Goal: Information Seeking & Learning: Check status

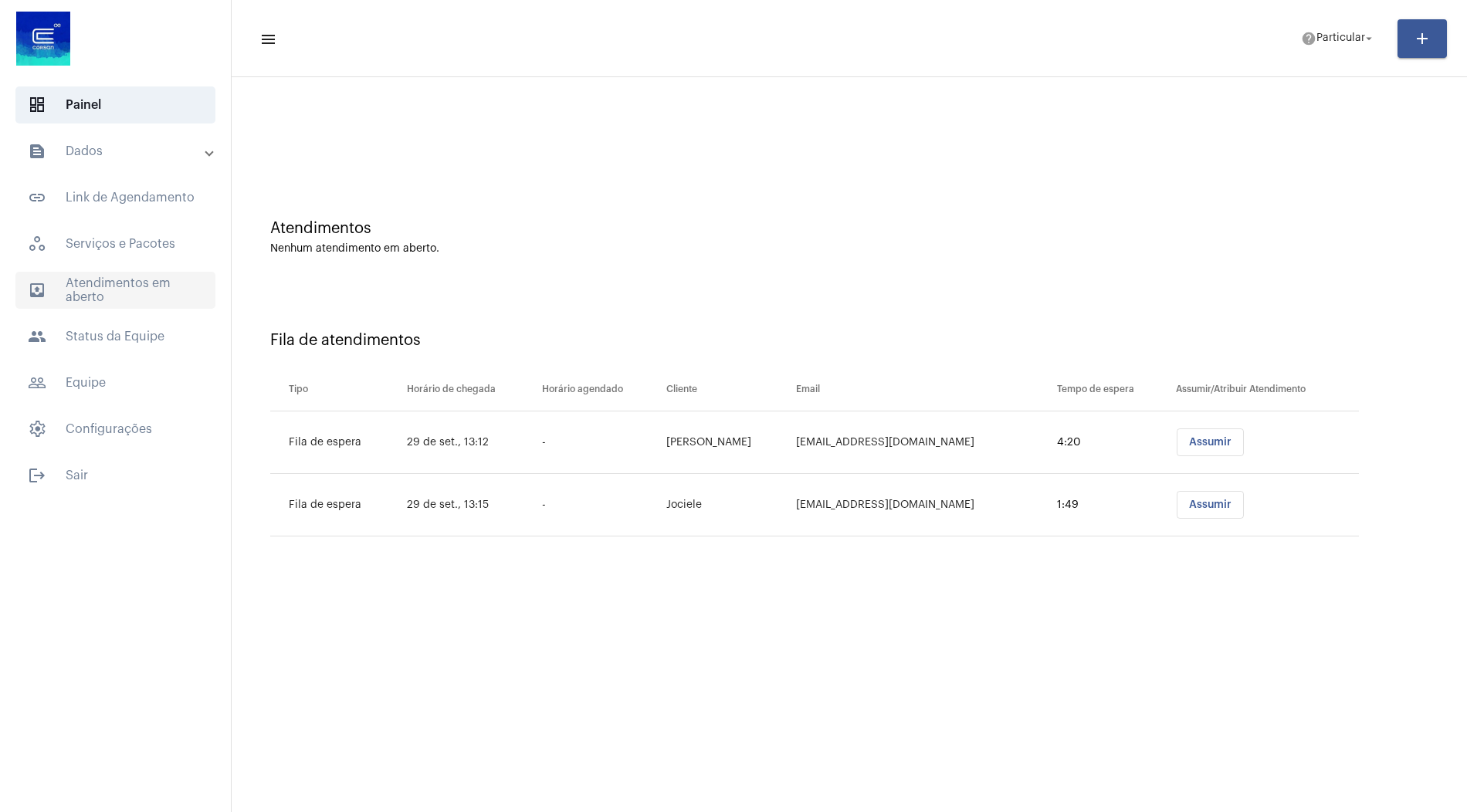
click at [125, 293] on span "outbox_outline Atendimentos em aberto" at bounding box center [116, 290] width 200 height 37
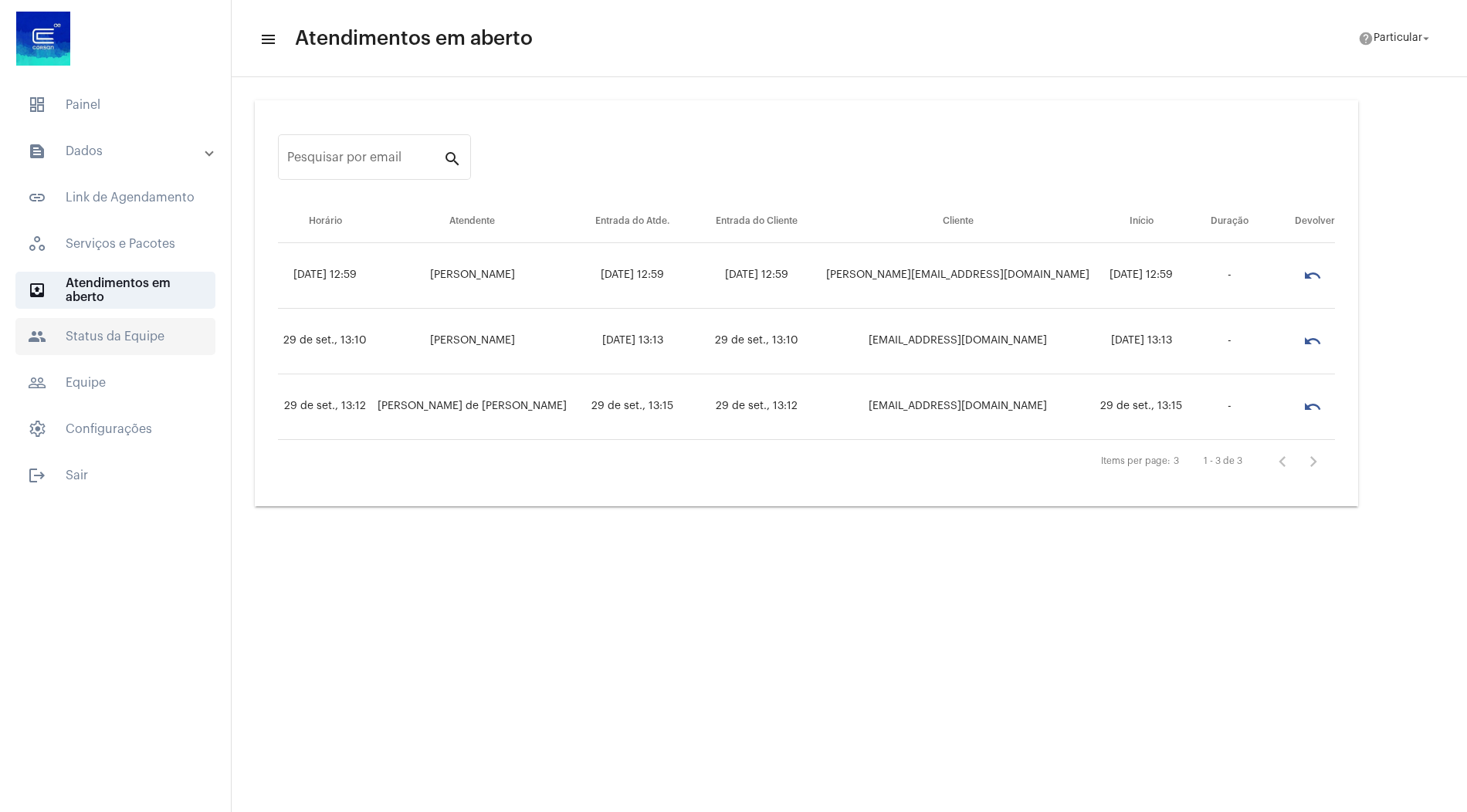
click at [120, 330] on span "people Status da Equipe" at bounding box center [116, 336] width 200 height 37
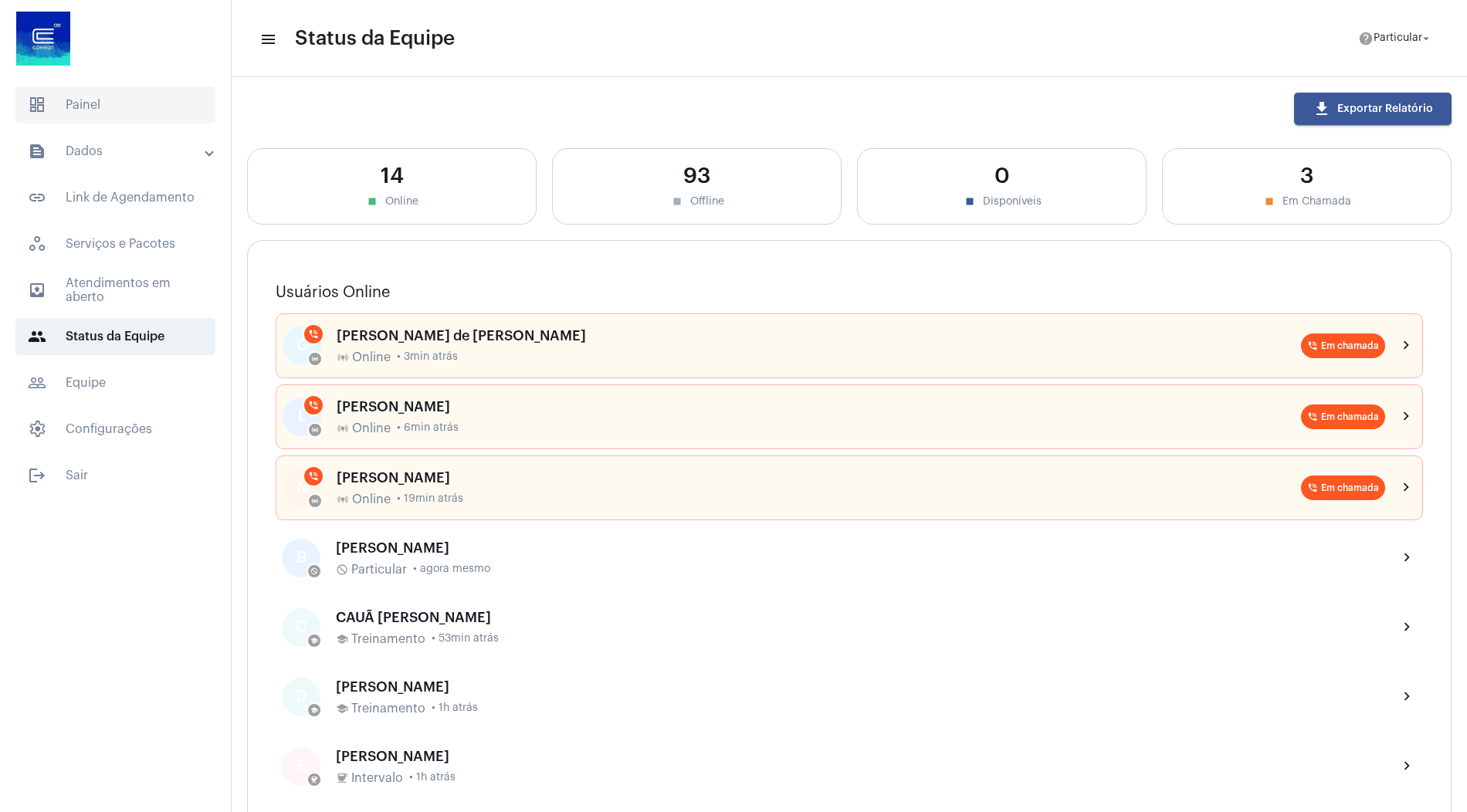
click at [98, 114] on span "dashboard Painel" at bounding box center [116, 105] width 200 height 37
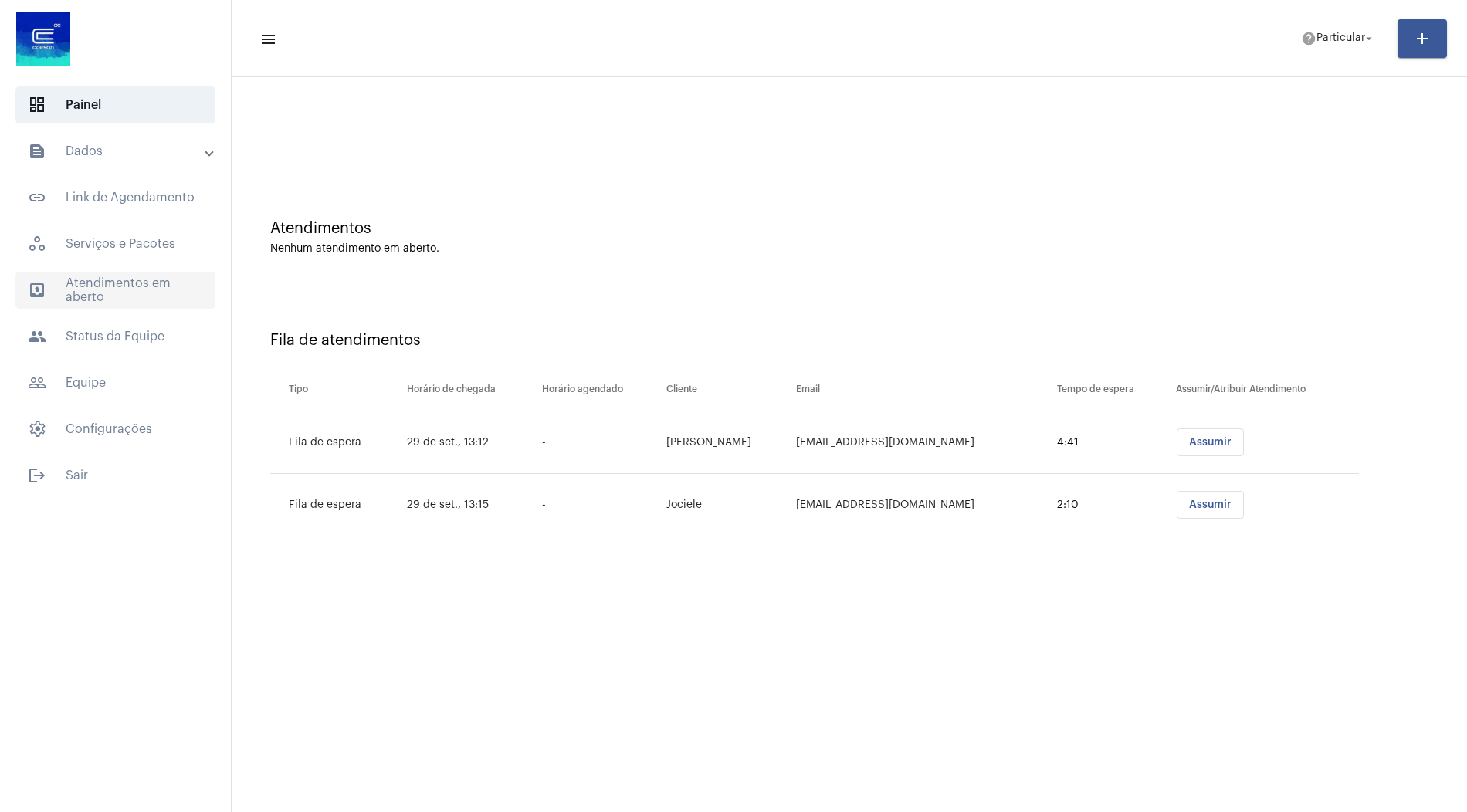
click at [103, 294] on span "outbox_outline Atendimentos em aberto" at bounding box center [116, 290] width 200 height 37
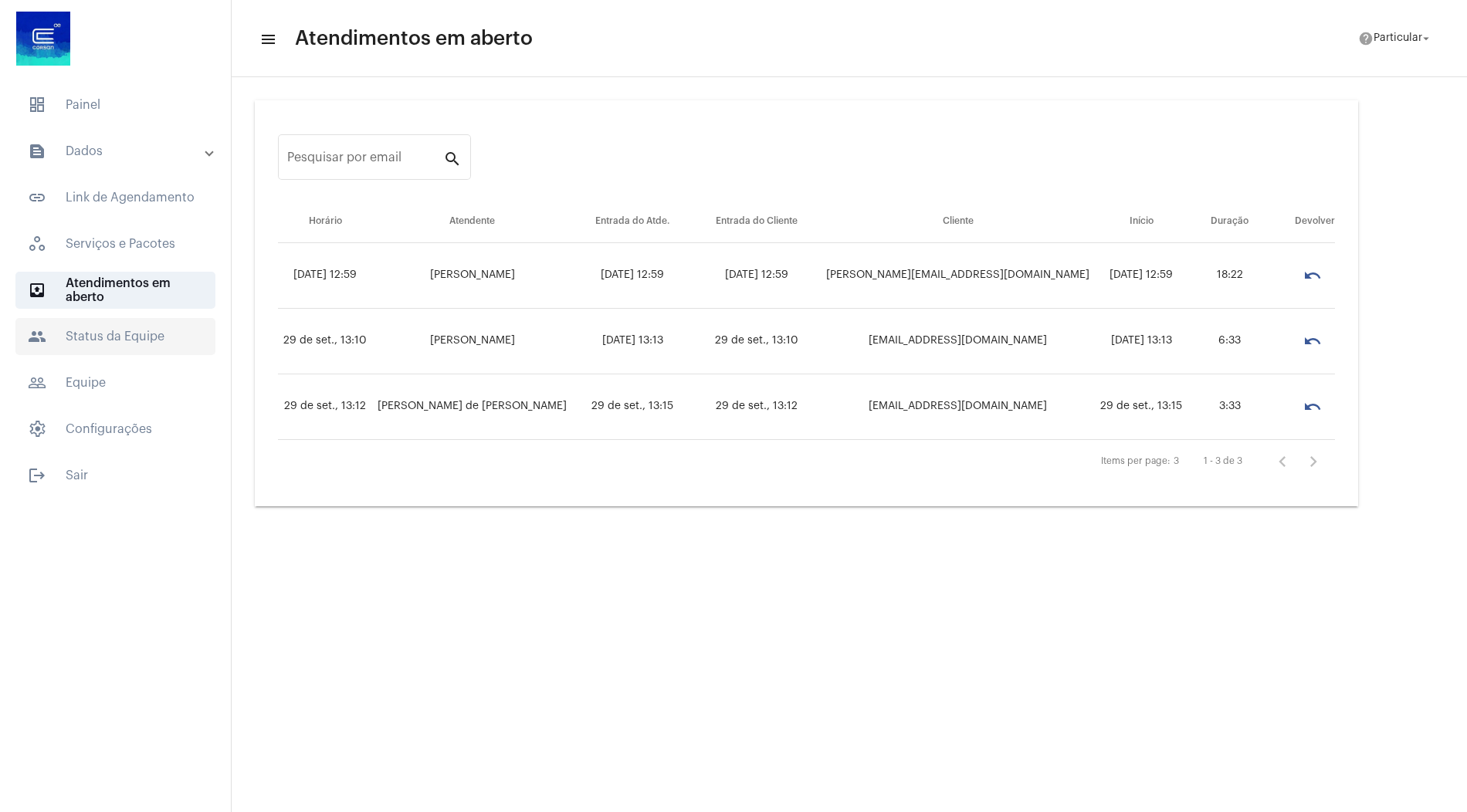
click at [122, 335] on span "people Status da Equipe" at bounding box center [116, 336] width 200 height 37
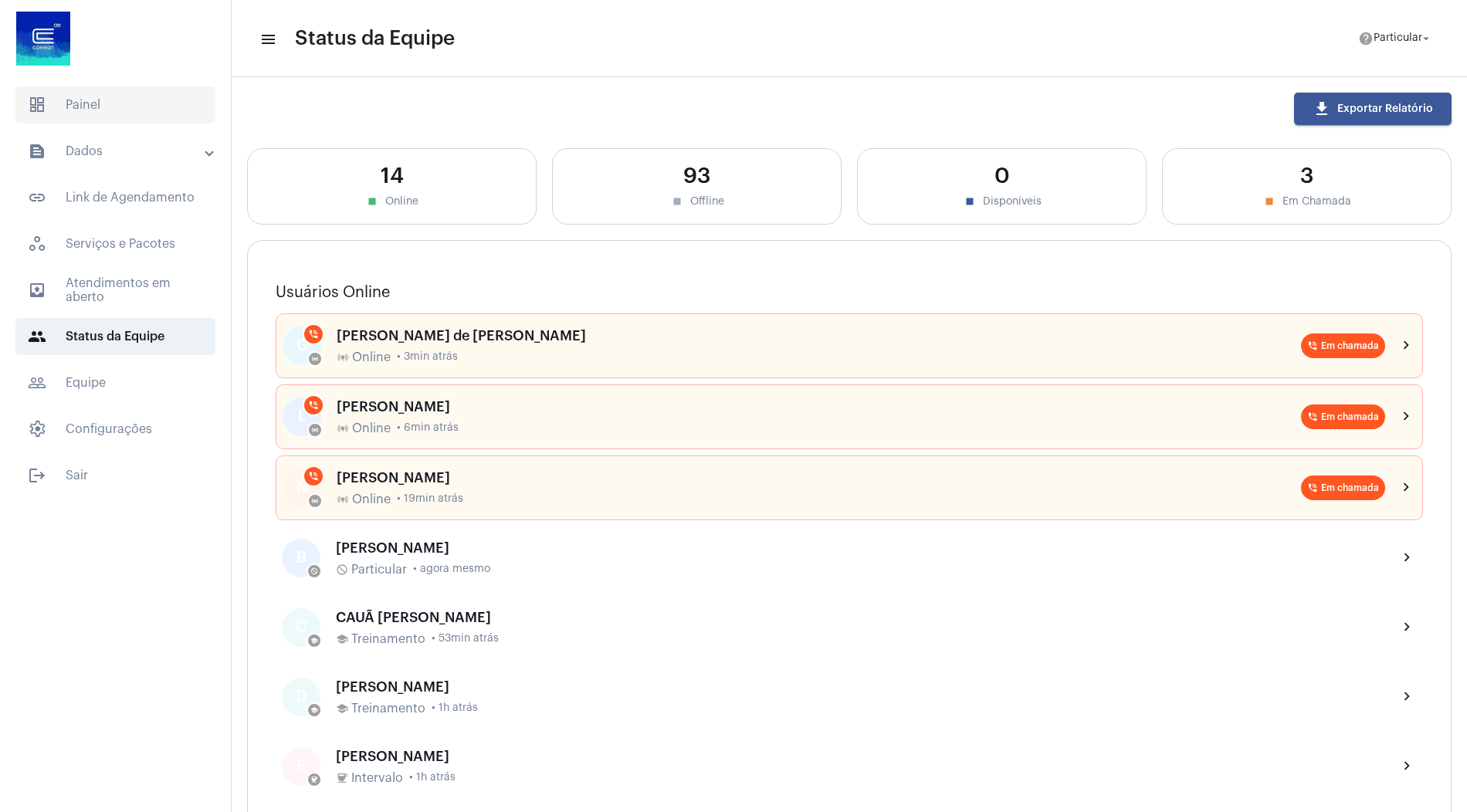
click at [99, 106] on span "dashboard Painel" at bounding box center [116, 105] width 200 height 37
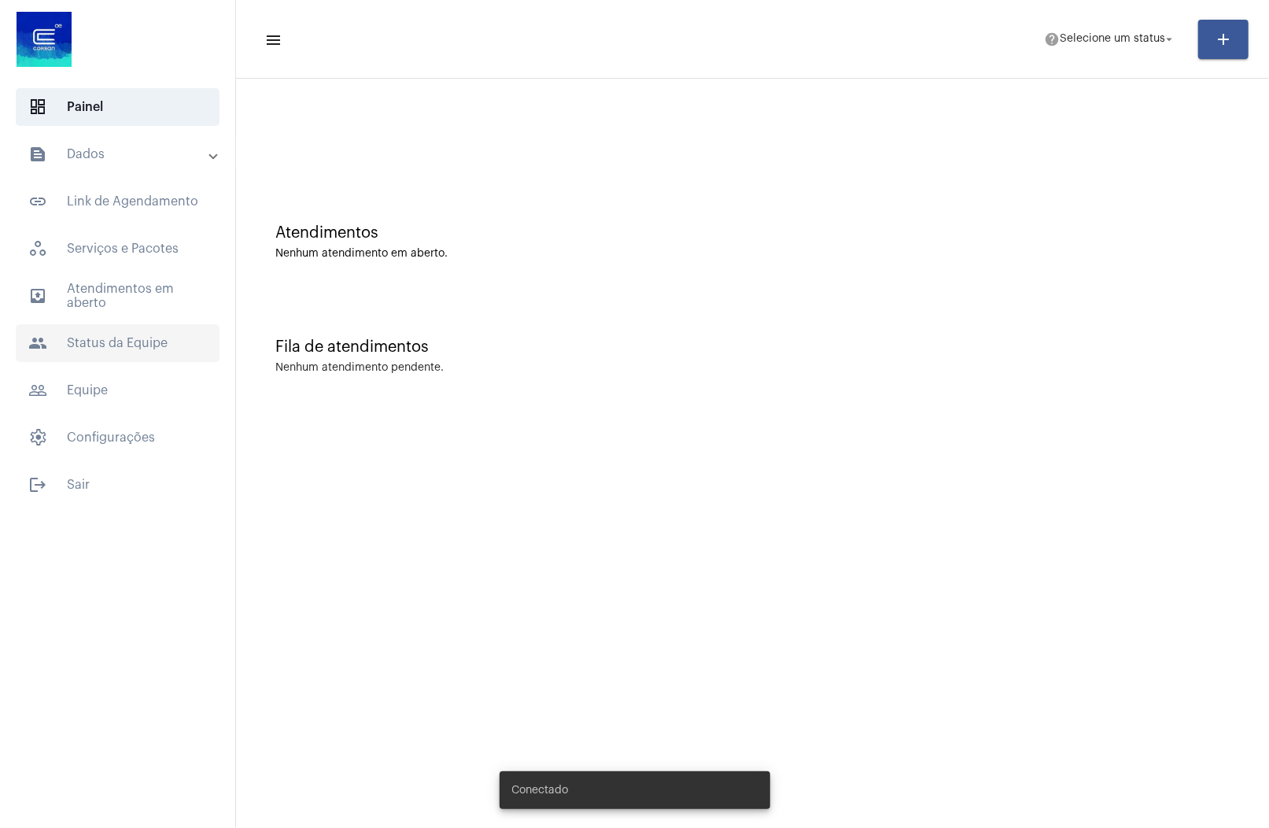
click at [116, 340] on span "people Status da Equipe" at bounding box center [118, 343] width 204 height 38
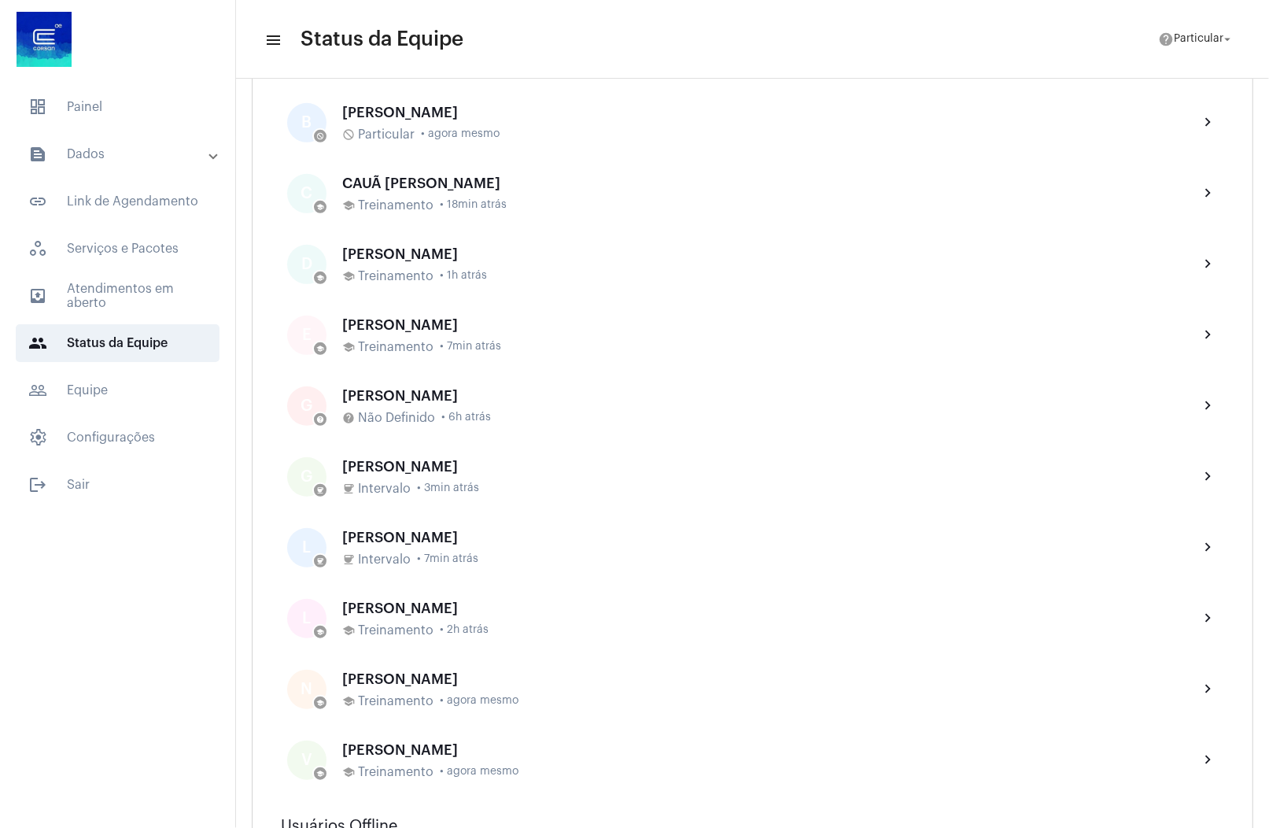
scroll to position [464, 0]
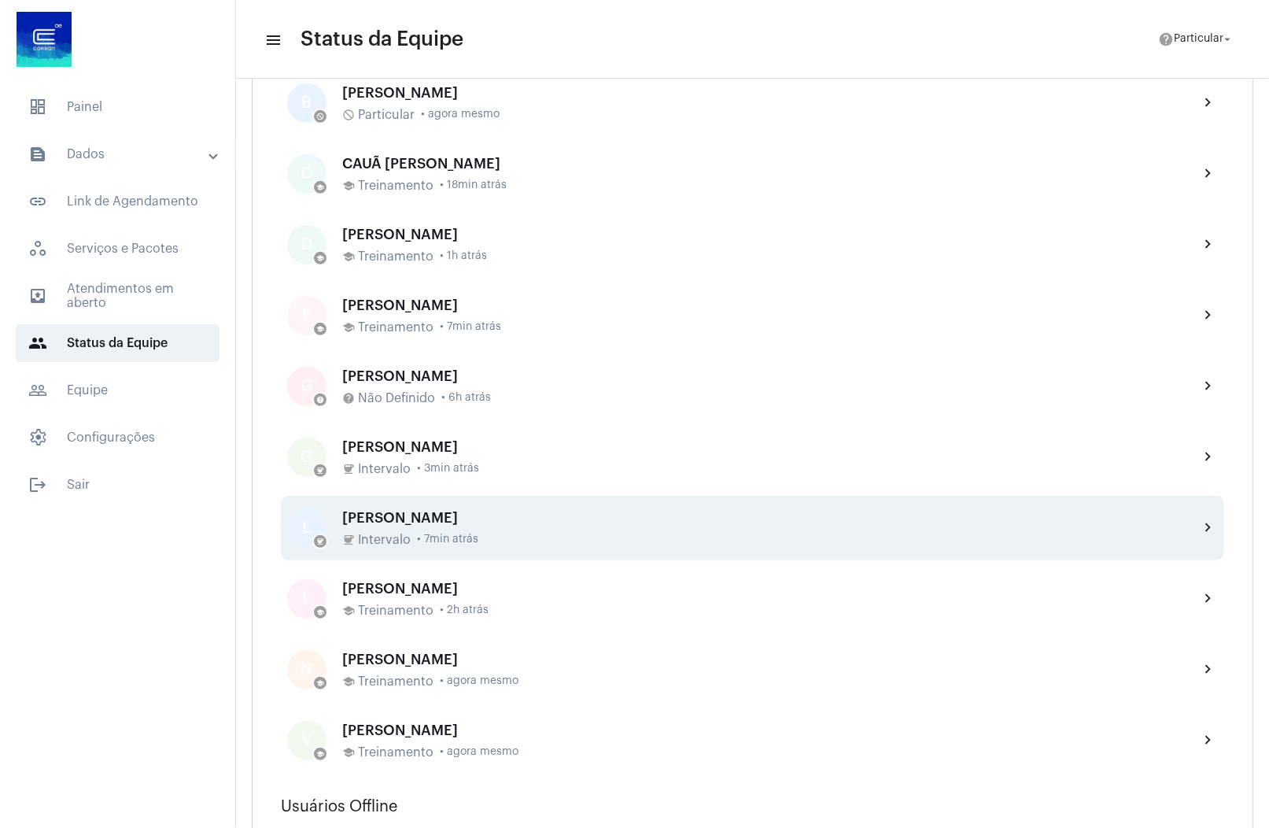
click at [426, 513] on div "[PERSON_NAME]" at bounding box center [764, 518] width 844 height 16
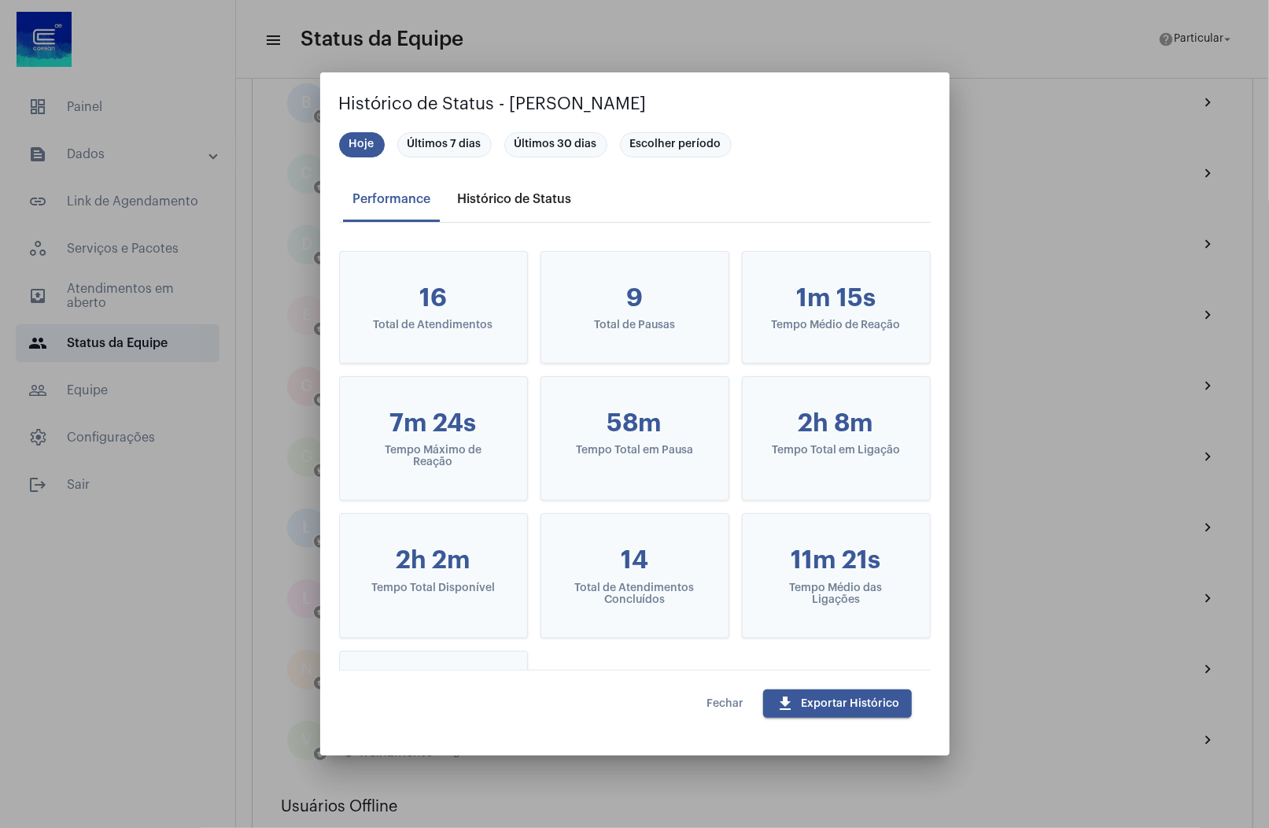
click at [524, 200] on div "Histórico de Status" at bounding box center [514, 199] width 114 height 14
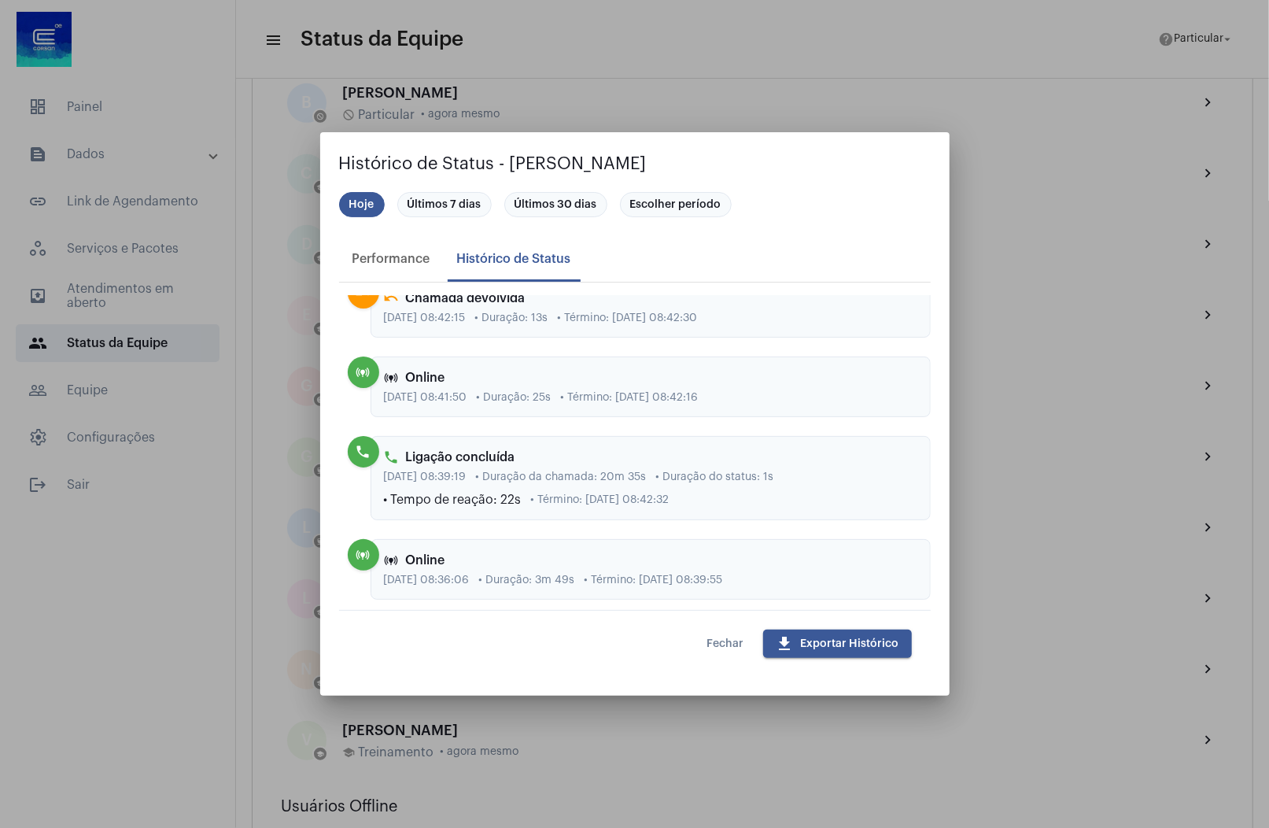
scroll to position [4240, 0]
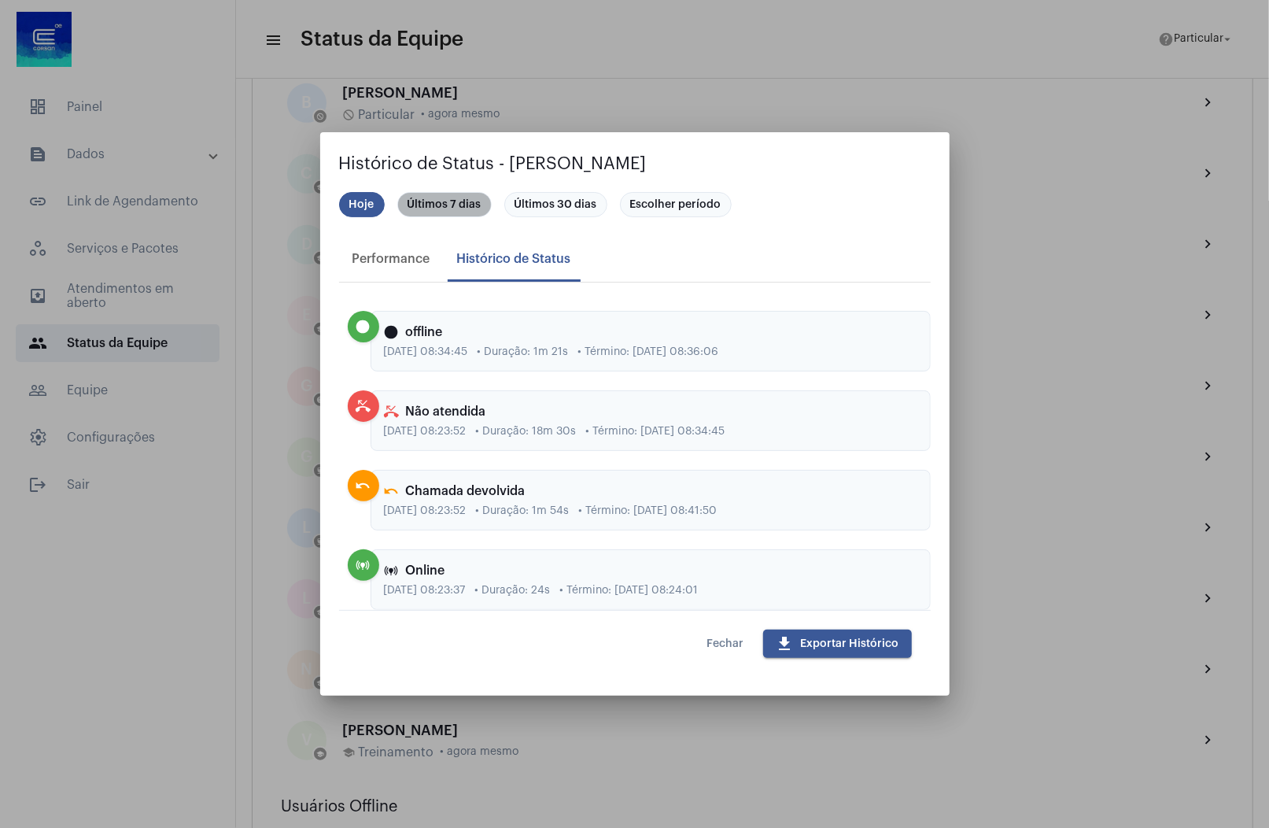
click at [447, 204] on mat-chip "Últimos 7 dias" at bounding box center [444, 204] width 94 height 25
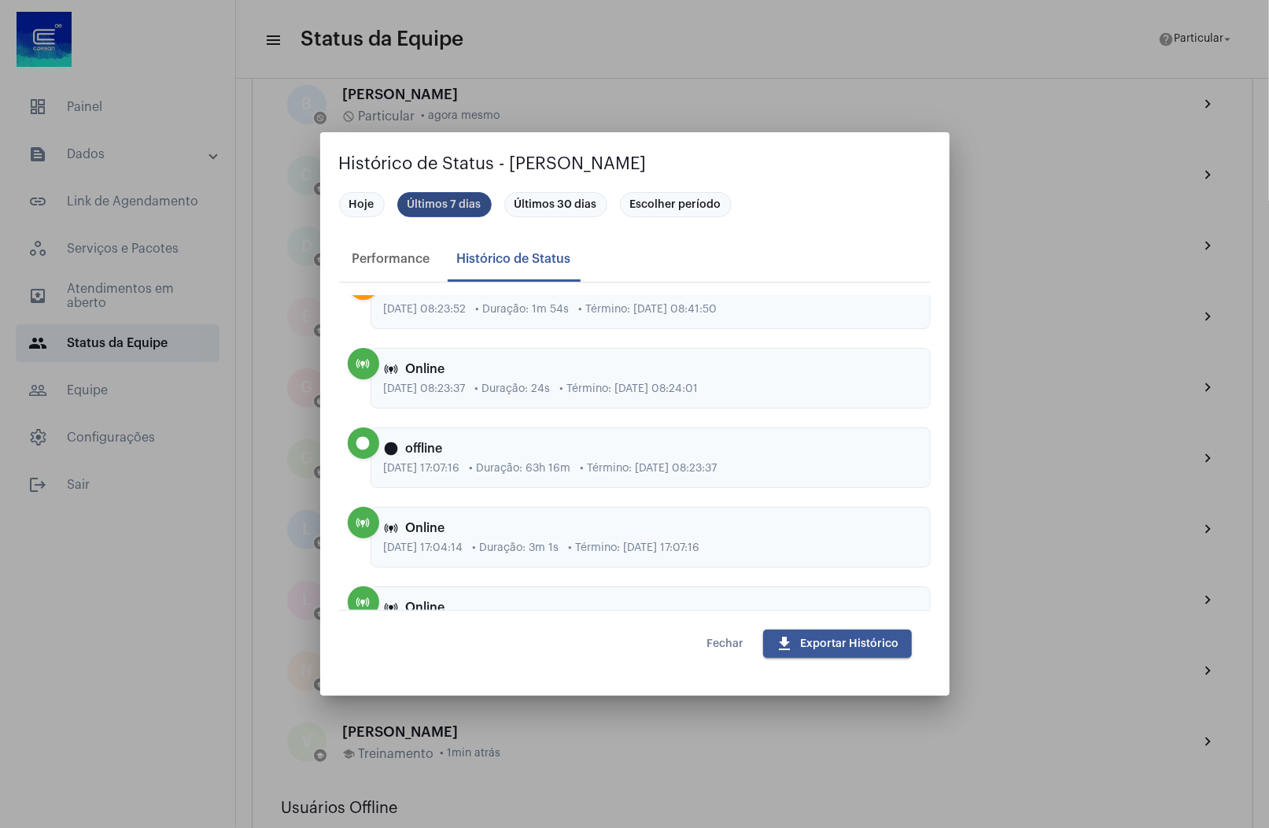
scroll to position [4439, 0]
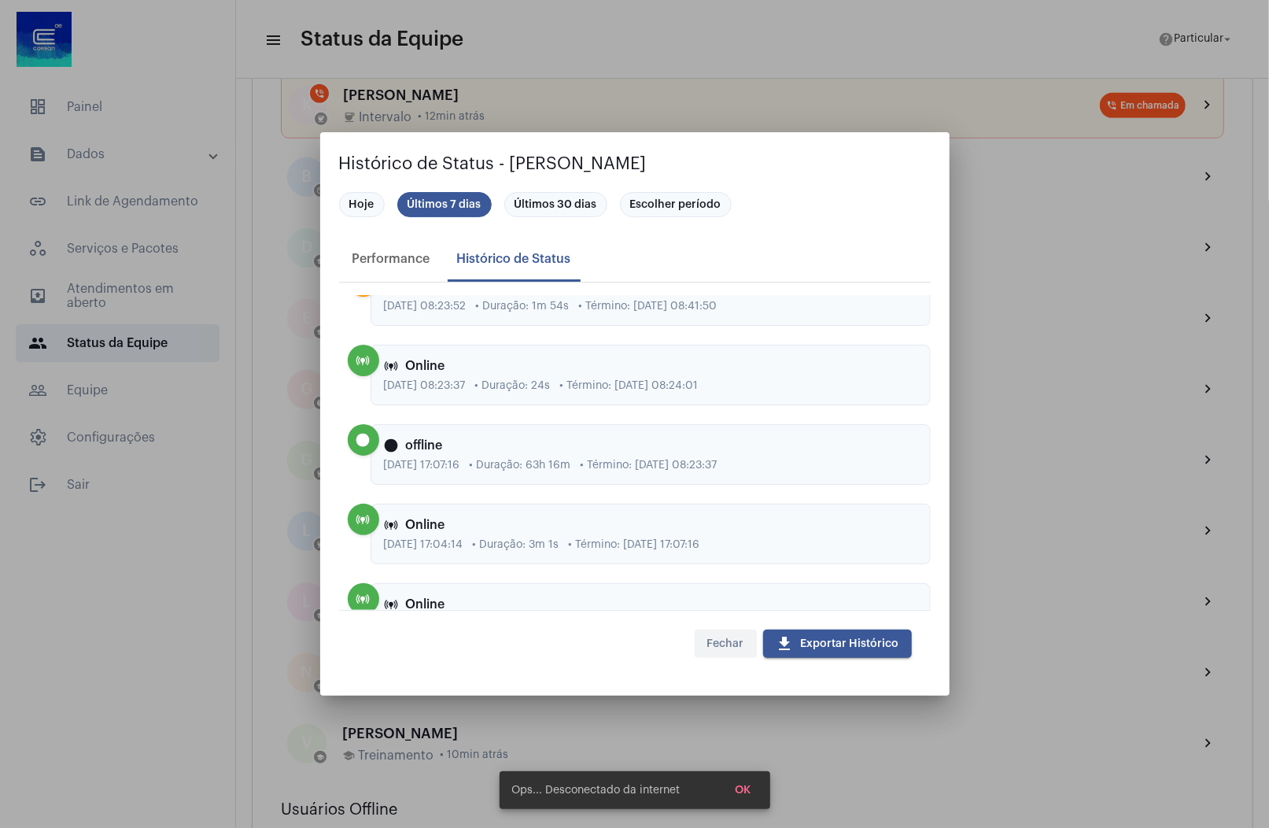
click at [745, 645] on button "Fechar" at bounding box center [726, 644] width 62 height 28
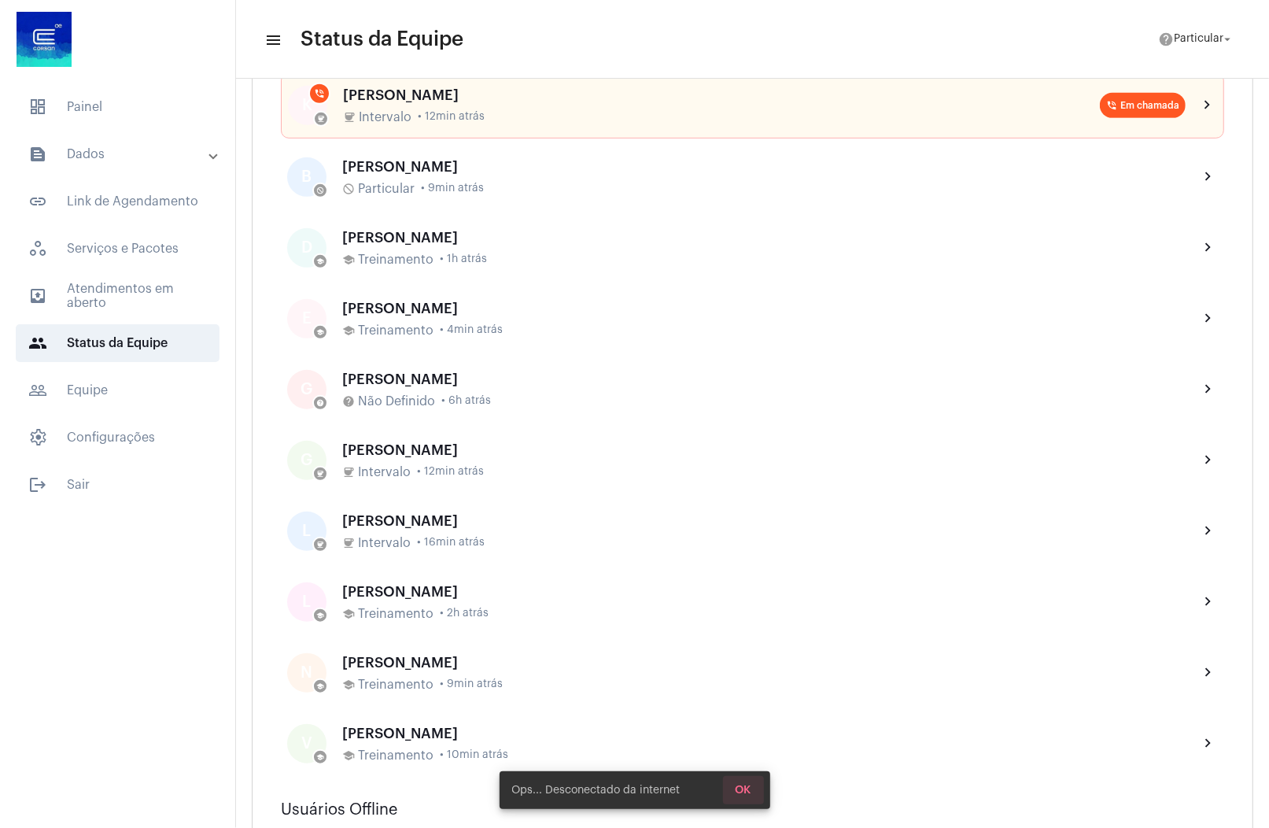
click at [736, 789] on span "OK" at bounding box center [744, 790] width 16 height 11
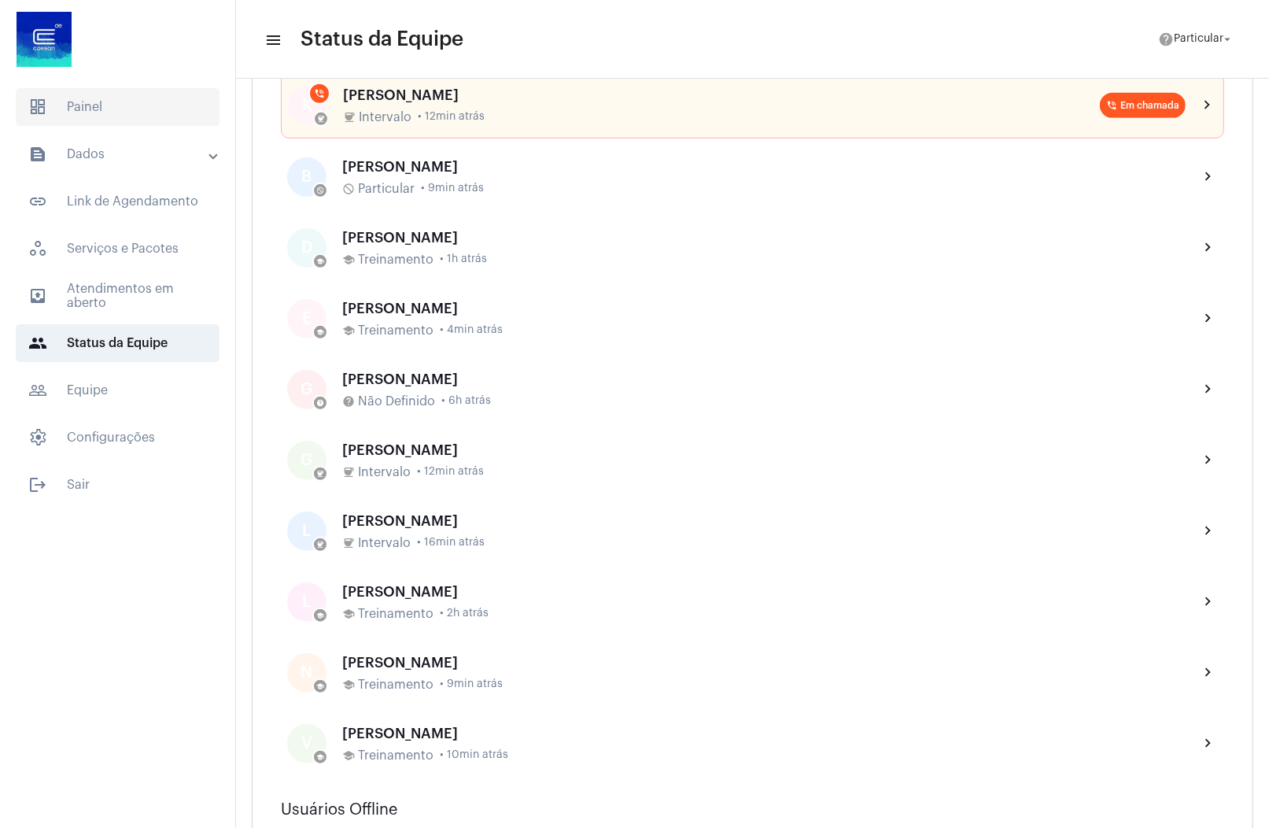
click at [120, 89] on span "dashboard Painel" at bounding box center [118, 107] width 204 height 38
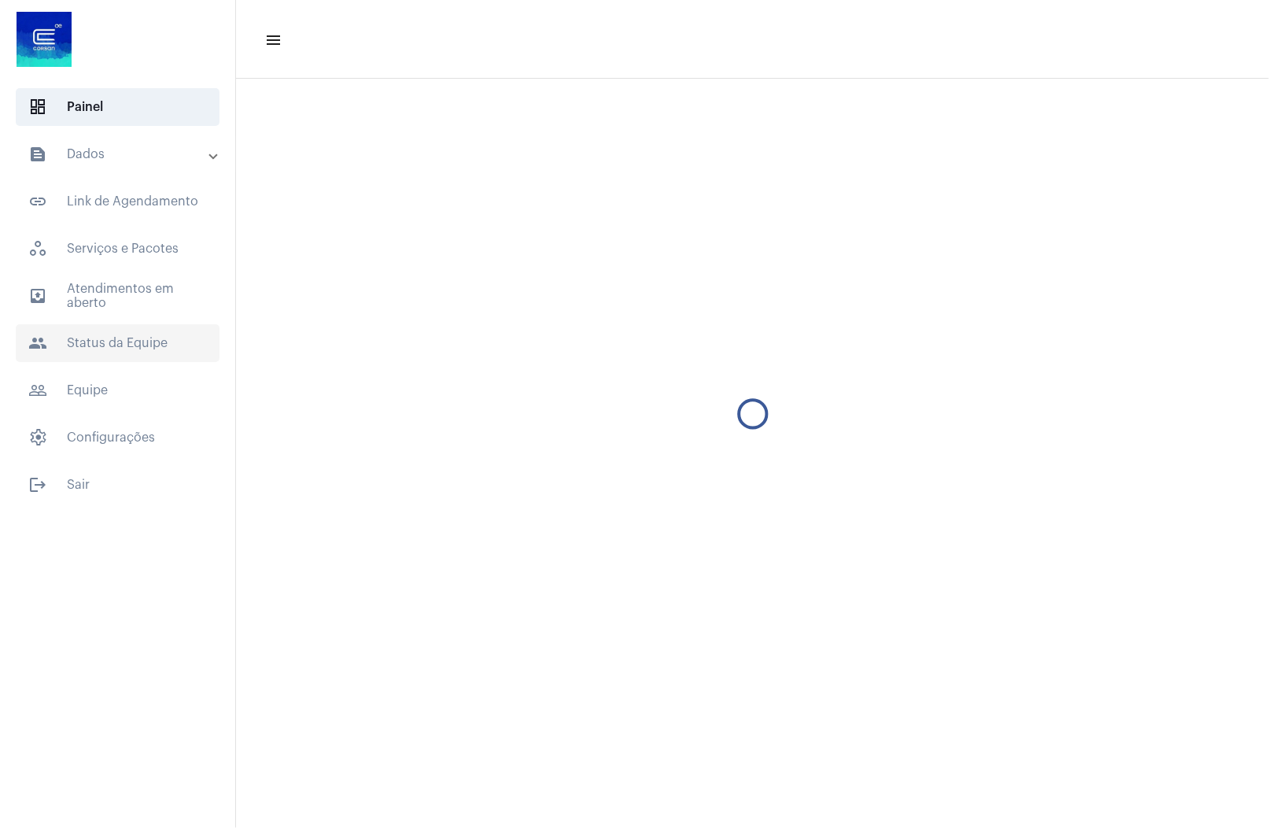
click at [73, 341] on span "people Status da Equipe" at bounding box center [118, 343] width 204 height 38
